Goal: Task Accomplishment & Management: Use online tool/utility

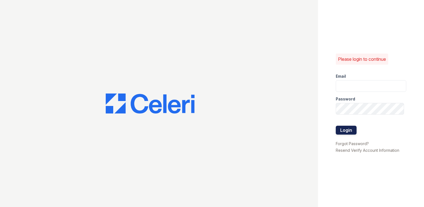
type input "[EMAIL_ADDRESS][DOMAIN_NAME]"
click at [349, 130] on button "Login" at bounding box center [346, 130] width 21 height 9
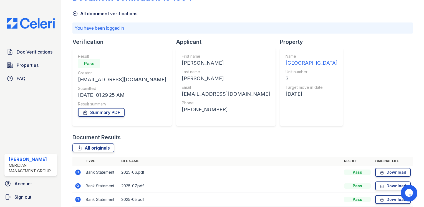
scroll to position [55, 0]
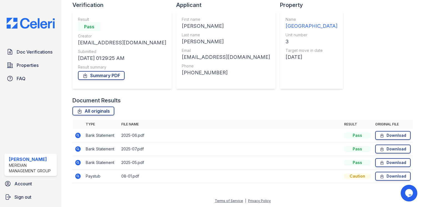
click at [78, 176] on icon at bounding box center [78, 176] width 7 height 7
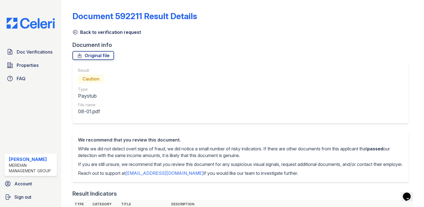
click at [75, 32] on icon at bounding box center [75, 32] width 4 height 4
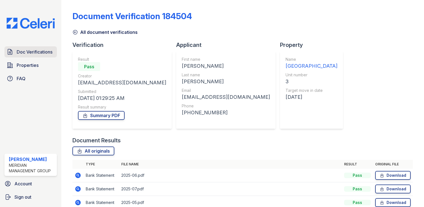
click at [31, 53] on span "Doc Verifications" at bounding box center [35, 52] width 36 height 7
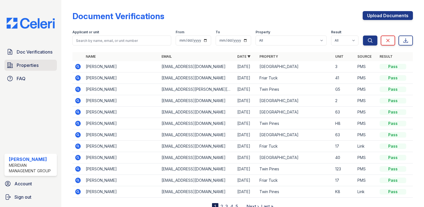
click at [20, 63] on span "Properties" at bounding box center [28, 65] width 22 height 7
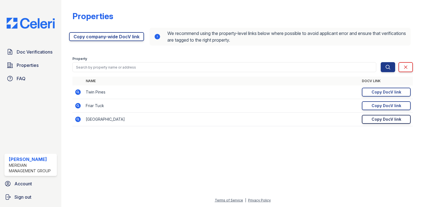
click at [371, 119] on link "Copy DocV link Copy link" at bounding box center [386, 119] width 49 height 9
